Goal: Transaction & Acquisition: Register for event/course

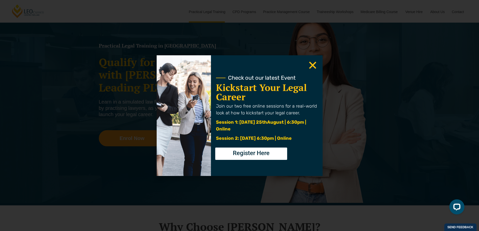
click at [314, 66] on icon "Close" at bounding box center [313, 65] width 10 height 10
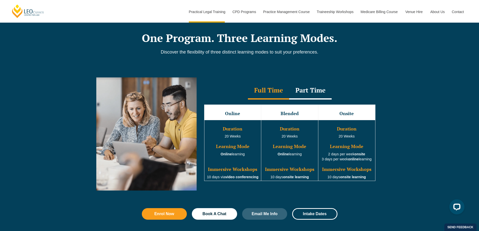
scroll to position [452, 0]
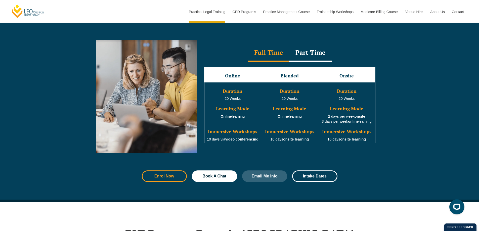
click at [170, 182] on link "Enrol Now" at bounding box center [164, 176] width 45 height 12
click at [313, 55] on div "Part Time" at bounding box center [310, 53] width 42 height 18
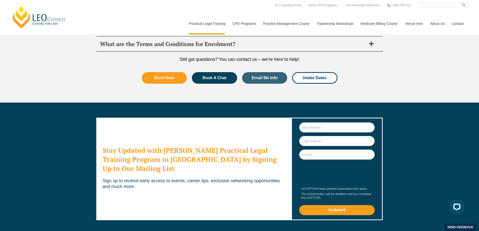
scroll to position [2673, 0]
